Goal: Transaction & Acquisition: Purchase product/service

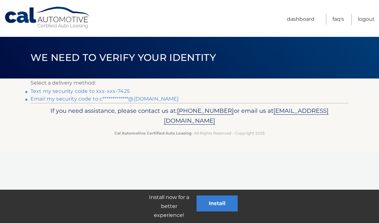
click at [67, 90] on link "Text my security code to xxx-xxx-7425" at bounding box center [79, 91] width 99 height 6
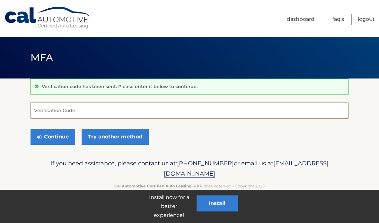
click at [243, 110] on input "Verification Code" at bounding box center [189, 111] width 318 height 16
type input "736663"
click at [51, 135] on button "Continue" at bounding box center [52, 137] width 45 height 16
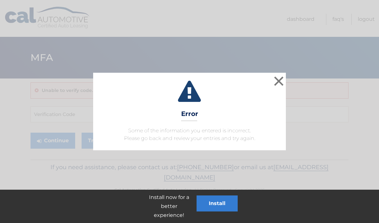
click at [280, 81] on button "×" at bounding box center [278, 81] width 13 height 13
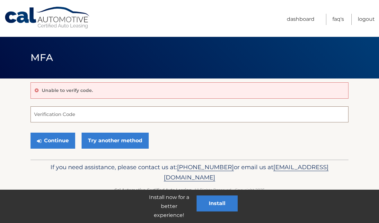
click at [266, 118] on input "Verification Code" at bounding box center [189, 115] width 318 height 16
type input "736633"
click at [51, 141] on button "Continue" at bounding box center [52, 141] width 45 height 16
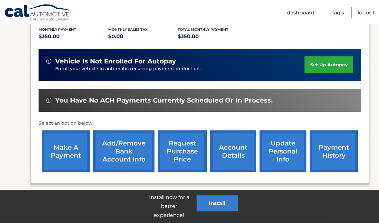
scroll to position [154, 0]
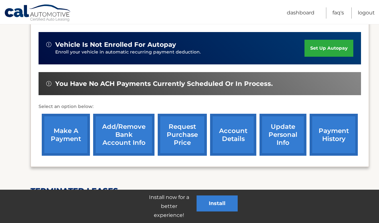
click at [67, 137] on link "make a payment" at bounding box center [66, 135] width 48 height 42
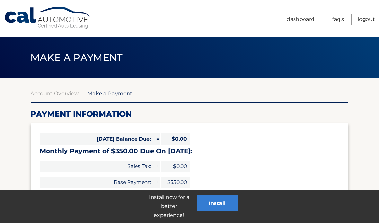
select select "YmU2ZDBmYTktNzhjYy00MDI1LWExZTctZGQzMjFmMGYwZDI3"
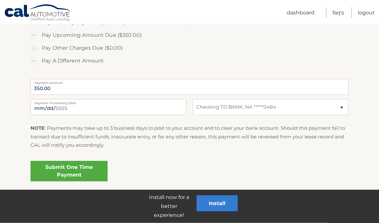
scroll to position [219, 0]
click at [59, 169] on link "Submit One Time Payment" at bounding box center [68, 171] width 77 height 21
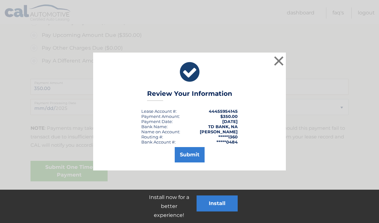
click at [193, 153] on button "Submit" at bounding box center [190, 154] width 30 height 15
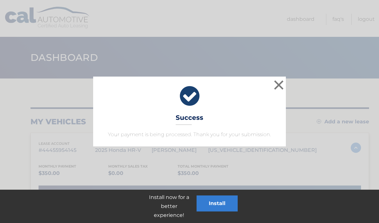
click at [283, 82] on button "×" at bounding box center [278, 85] width 13 height 13
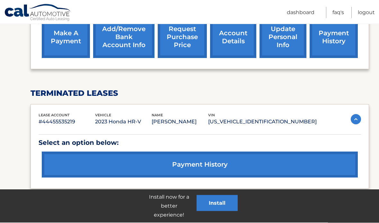
scroll to position [263, 0]
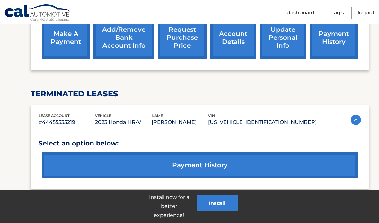
click at [315, 166] on link "payment history" at bounding box center [200, 165] width 316 height 26
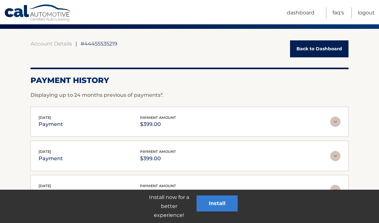
scroll to position [40, 0]
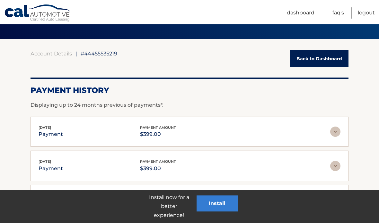
click at [331, 56] on link "Back to Dashboard" at bounding box center [319, 58] width 58 height 17
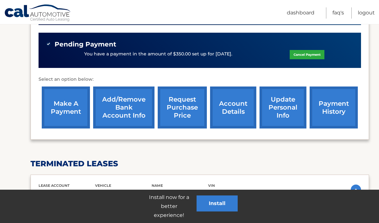
scroll to position [193, 0]
click at [343, 113] on link "payment history" at bounding box center [333, 108] width 48 height 42
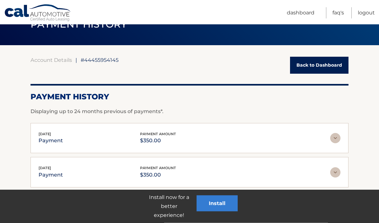
scroll to position [33, 0]
click at [318, 65] on link "Back to Dashboard" at bounding box center [319, 65] width 58 height 17
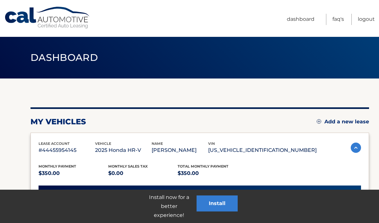
click at [364, 24] on link "Logout" at bounding box center [365, 19] width 17 height 11
